Goal: Task Accomplishment & Management: Manage account settings

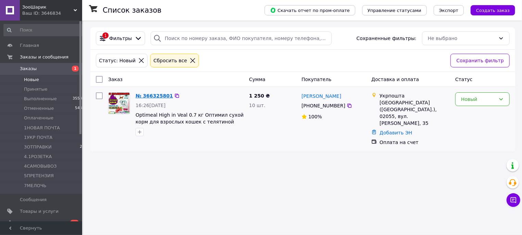
click at [156, 99] on link "№ 366325801" at bounding box center [154, 95] width 37 height 5
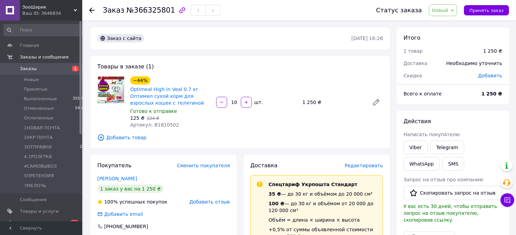
click at [442, 10] on span "Новый" at bounding box center [440, 10] width 16 height 5
click at [460, 23] on li "Принят" at bounding box center [450, 24] width 43 height 10
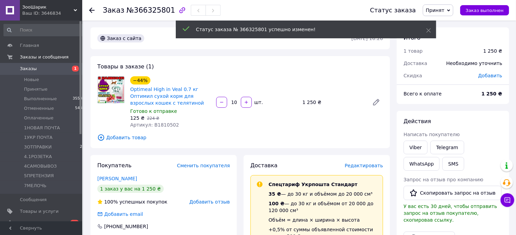
click at [60, 66] on span "Заказы" at bounding box center [41, 69] width 43 height 6
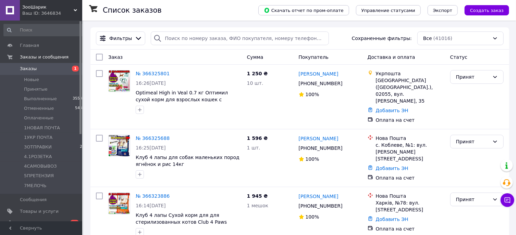
click at [77, 68] on span "1" at bounding box center [75, 69] width 7 height 6
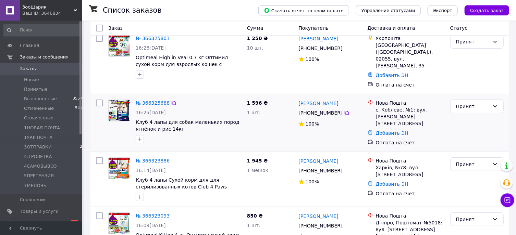
scroll to position [37, 0]
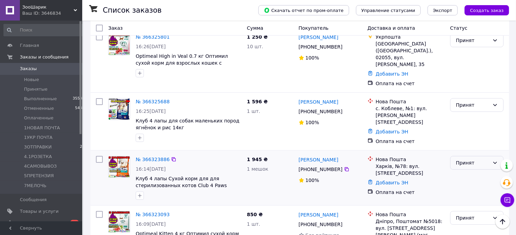
click at [479, 159] on div "Принят" at bounding box center [473, 163] width 34 height 8
click at [473, 191] on li "Оплаченный" at bounding box center [476, 191] width 53 height 12
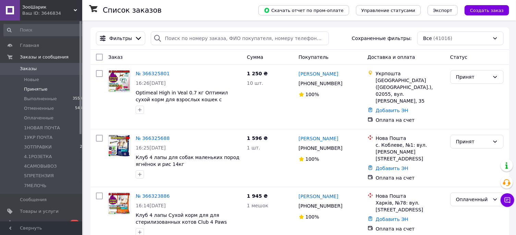
click at [58, 89] on li "Принятые 9" at bounding box center [44, 90] width 89 height 10
